Goal: Task Accomplishment & Management: Complete application form

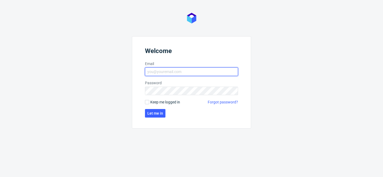
type input "[PERSON_NAME][EMAIL_ADDRESS][PERSON_NAME][DOMAIN_NAME]"
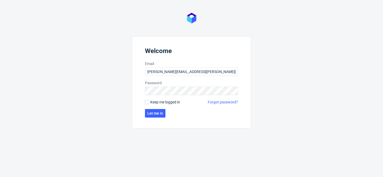
click at [154, 101] on span "Keep me logged in" at bounding box center [165, 101] width 30 height 5
click at [149, 101] on input "Keep me logged in" at bounding box center [147, 102] width 4 height 4
checkbox input "true"
click at [154, 110] on button "Let me in" at bounding box center [155, 113] width 20 height 9
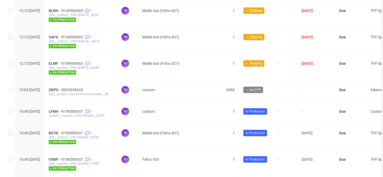
scroll to position [187, 0]
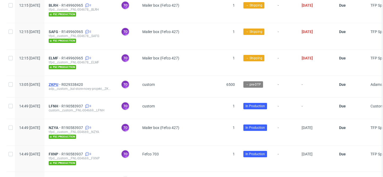
click at [61, 84] on span "ZKPU" at bounding box center [55, 84] width 13 height 4
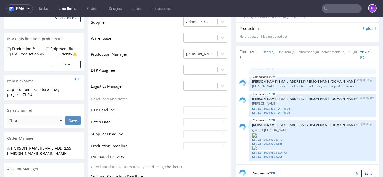
scroll to position [136, 0]
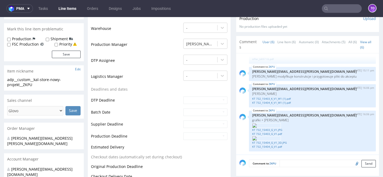
click at [289, 160] on textarea at bounding box center [328, 162] width 96 height 7
type textarea "f"
type textarea "o"
click at [349, 112] on img "submit" at bounding box center [350, 113] width 3 height 3
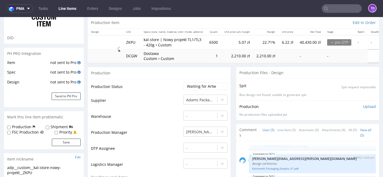
scroll to position [0, 0]
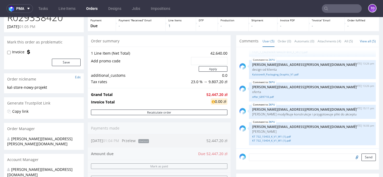
scroll to position [127, 0]
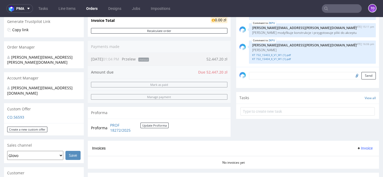
click at [271, 79] on textarea at bounding box center [312, 75] width 127 height 7
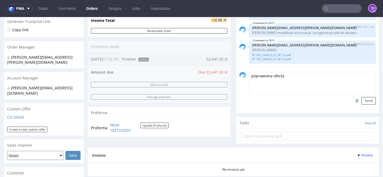
type textarea "poprawiona oferta"
click at [353, 104] on input "file" at bounding box center [356, 100] width 7 height 7
type input "C:\fakepath\offer_690144.pdf"
click at [365, 104] on button "Send" at bounding box center [369, 100] width 14 height 7
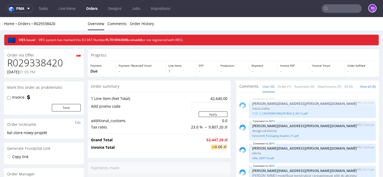
scroll to position [38, 0]
